Goal: Check status: Check status

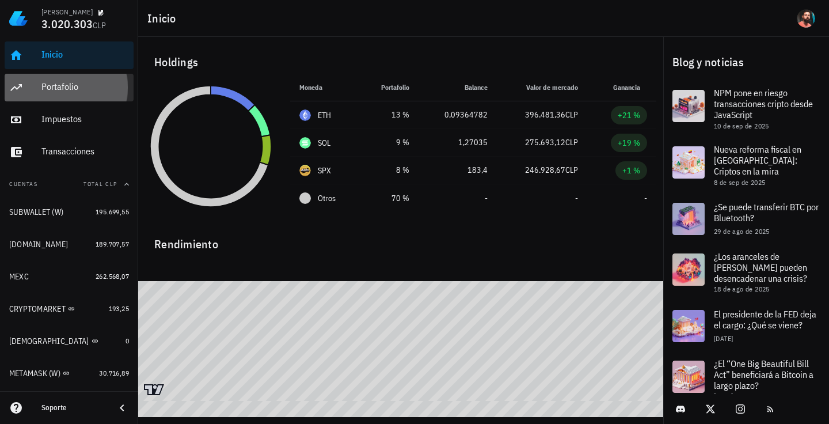
click at [60, 90] on div "Portafolio" at bounding box center [84, 86] width 87 height 11
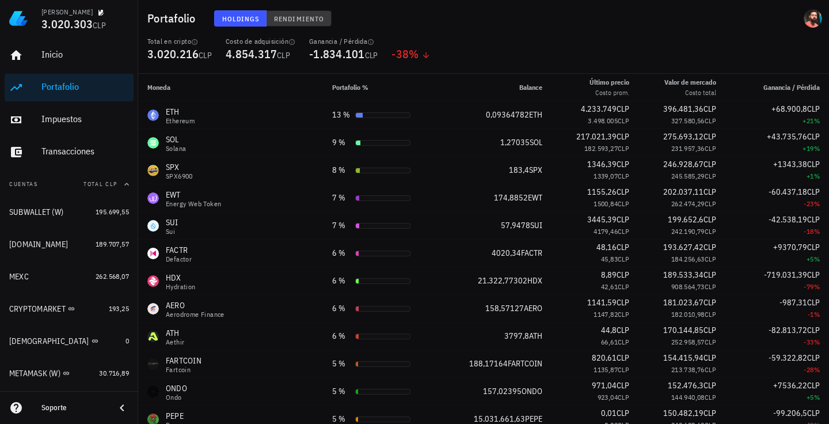
click at [291, 16] on span "Rendimiento" at bounding box center [298, 18] width 51 height 9
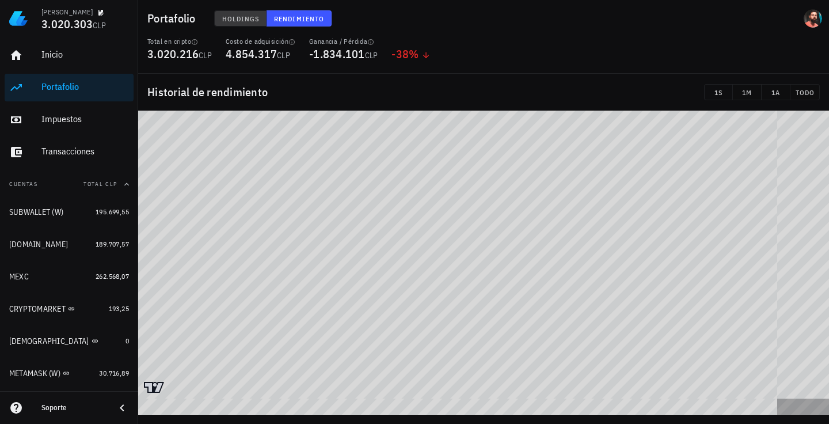
click at [237, 14] on span "Holdings" at bounding box center [241, 18] width 38 height 9
